Goal: Task Accomplishment & Management: Complete application form

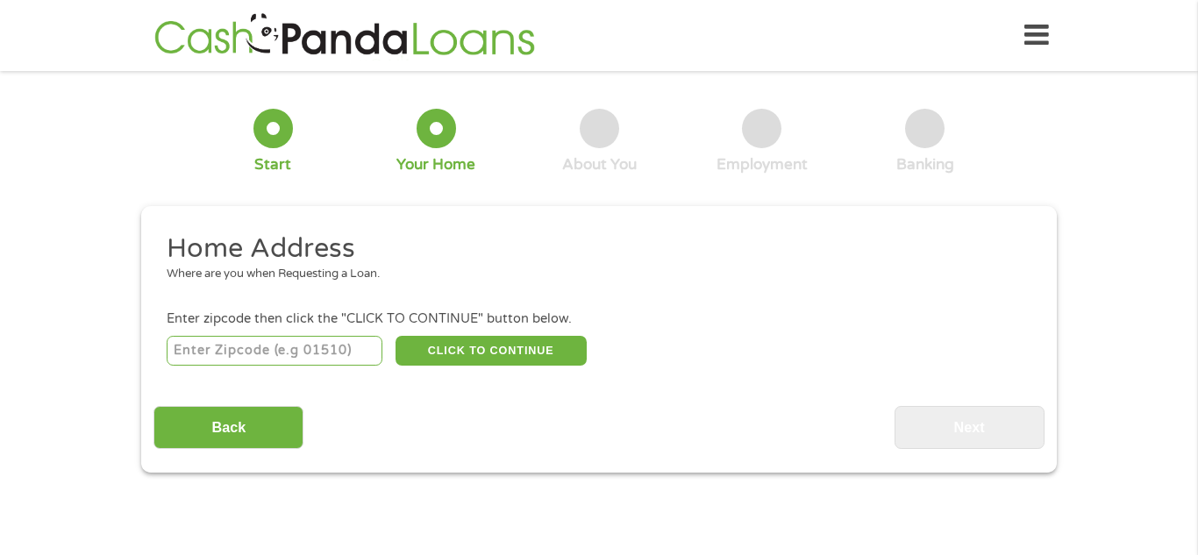
click at [191, 346] on input "number" at bounding box center [275, 351] width 217 height 30
type input "76549"
select select "[US_STATE]"
click at [554, 360] on button "CLICK TO CONTINUE" at bounding box center [490, 351] width 191 height 30
type input "76549"
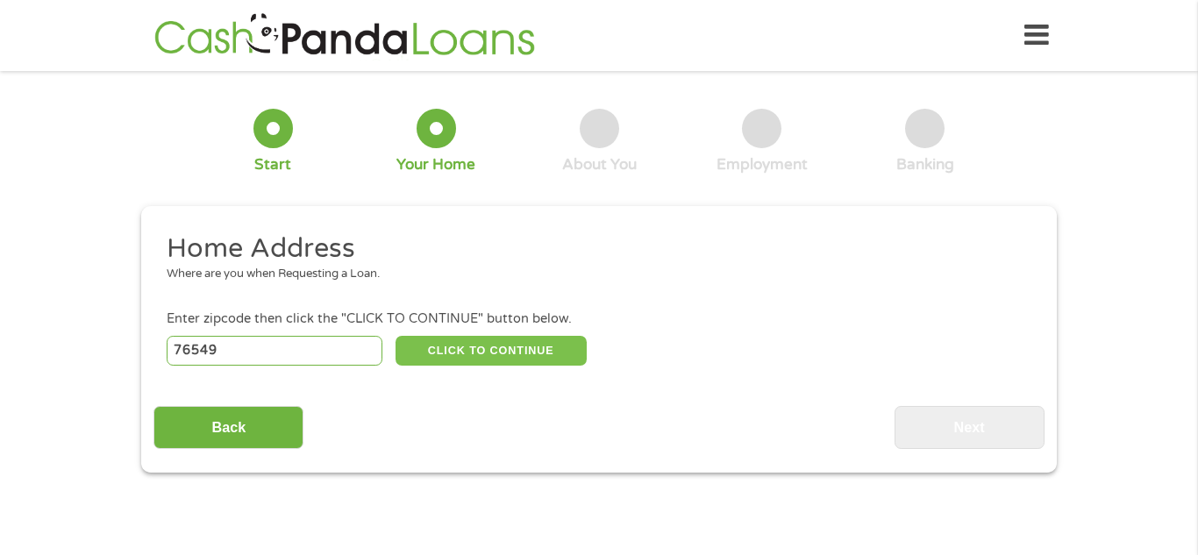
type input "Killeen"
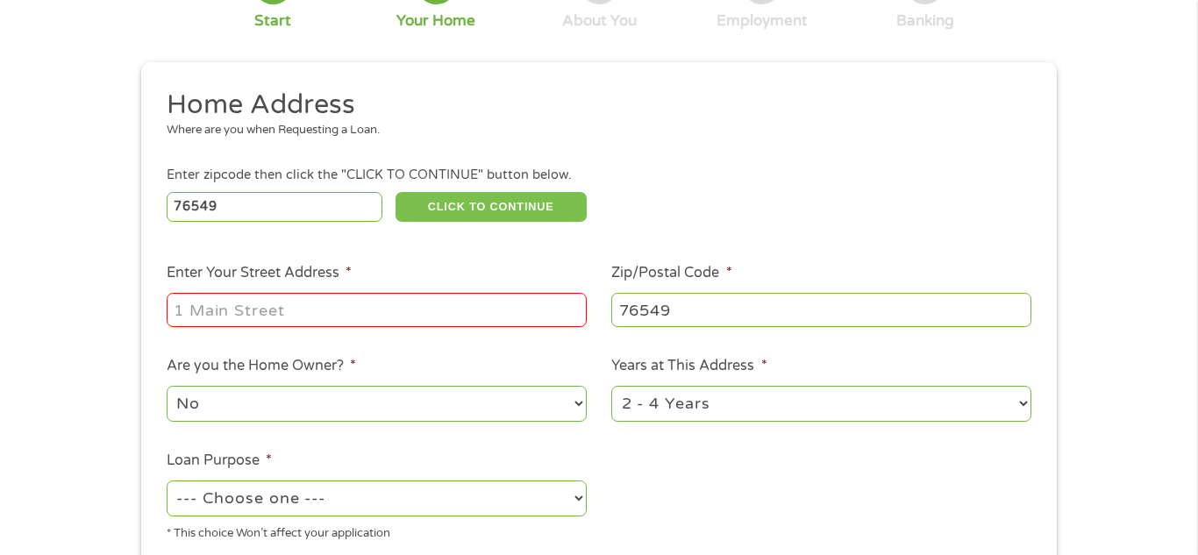
scroll to position [158, 0]
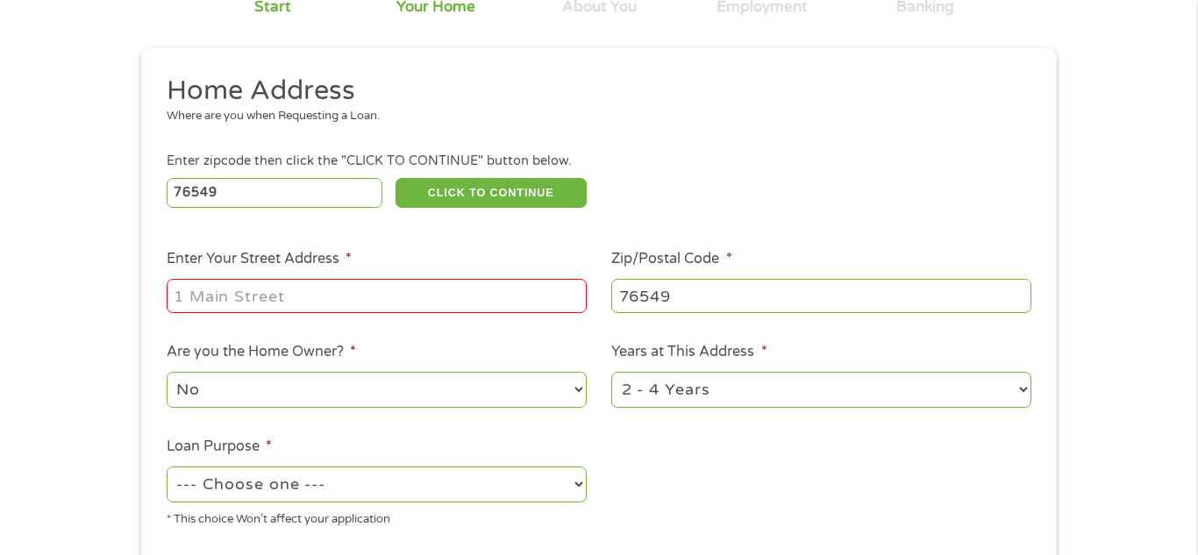
click at [182, 295] on input "Enter Your Street Address *" at bounding box center [377, 295] width 420 height 33
type input "[STREET_ADDRESS][PERSON_NAME]"
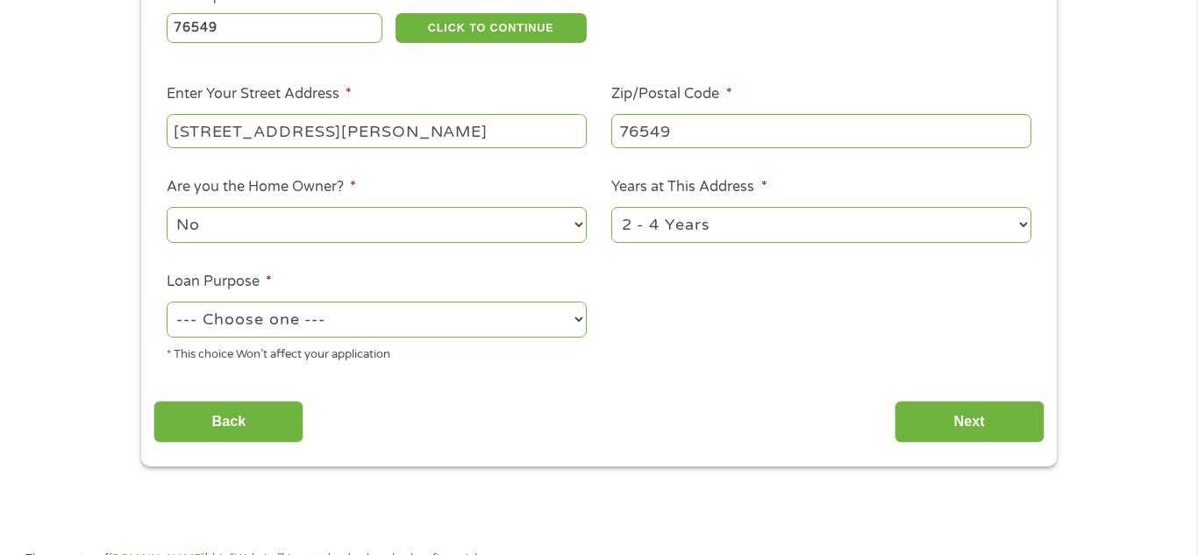
scroll to position [334, 0]
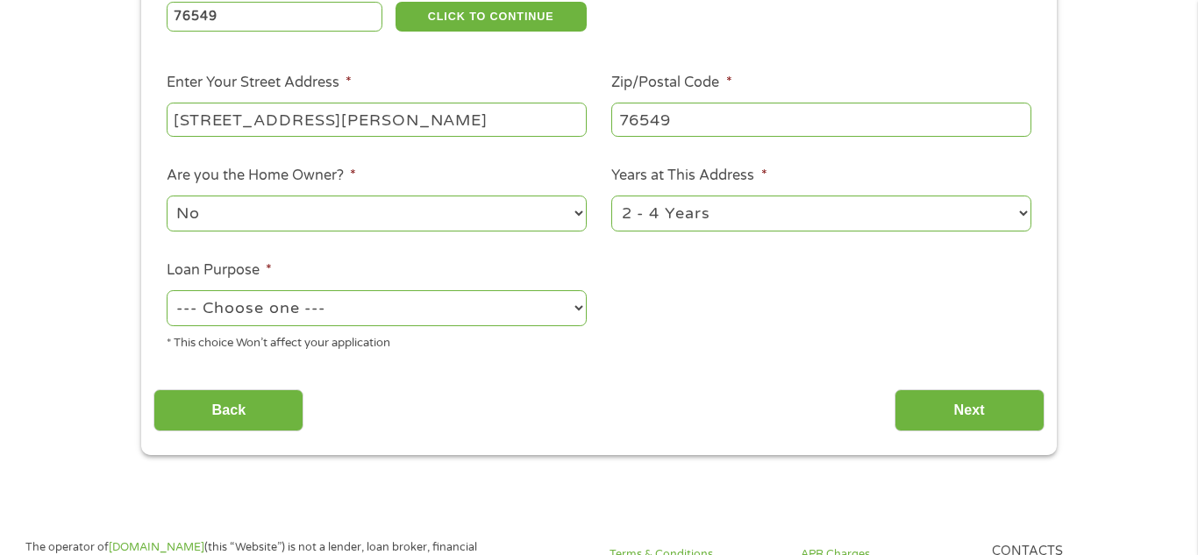
click at [198, 312] on select "--- Choose one --- Pay Bills Debt Consolidation Home Improvement Major Purchase…" at bounding box center [377, 308] width 420 height 36
select select "paybills"
click at [167, 292] on select "--- Choose one --- Pay Bills Debt Consolidation Home Improvement Major Purchase…" at bounding box center [377, 308] width 420 height 36
click at [963, 423] on input "Next" at bounding box center [969, 410] width 150 height 43
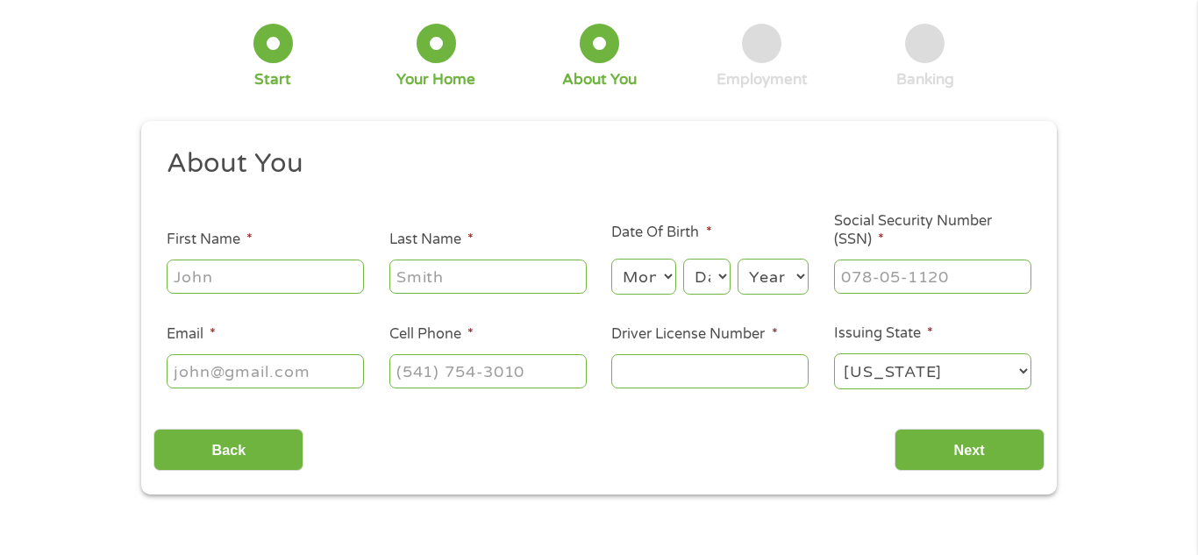
scroll to position [84, 0]
click at [188, 284] on input "First Name *" at bounding box center [265, 276] width 197 height 33
type input "[PERSON_NAME]"
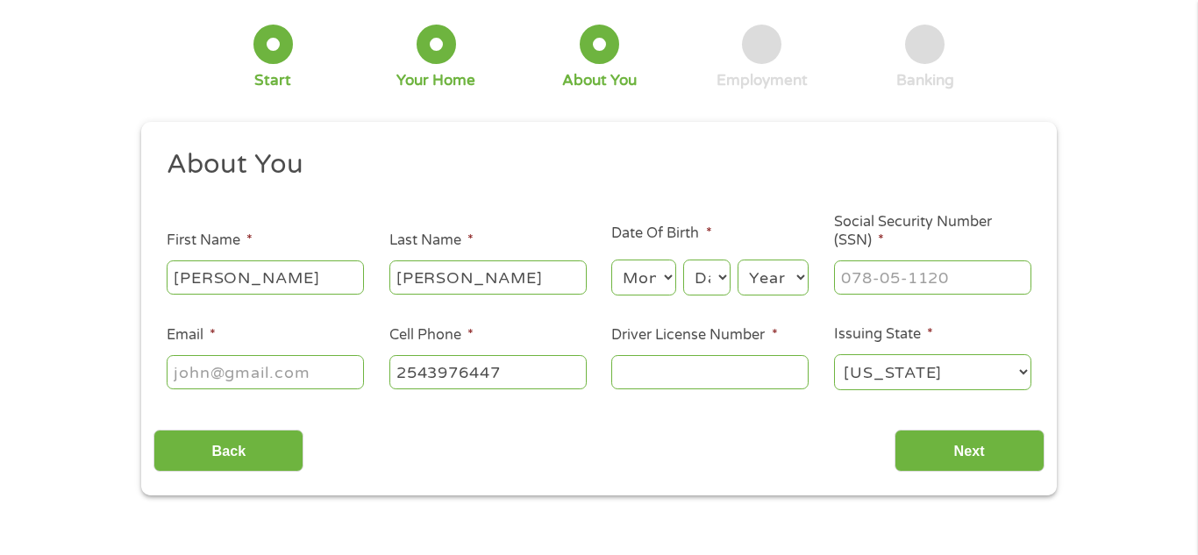
type input "[PHONE_NUMBER]"
